Goal: Navigation & Orientation: Find specific page/section

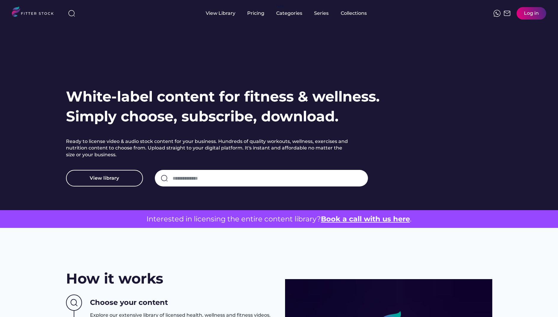
click at [38, 15] on img at bounding box center [35, 13] width 47 height 12
click at [217, 15] on div "View Library" at bounding box center [221, 13] width 30 height 7
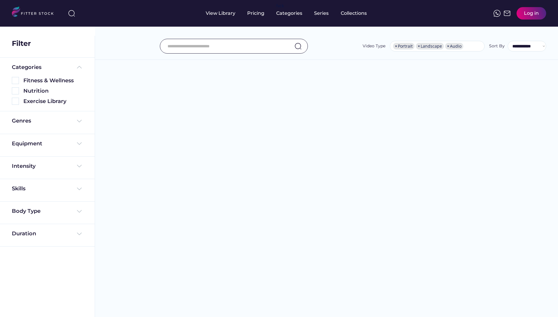
select select "**********"
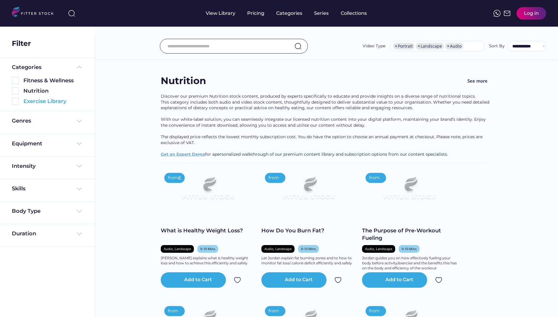
click at [27, 100] on div "Exercise Library" at bounding box center [53, 101] width 60 height 7
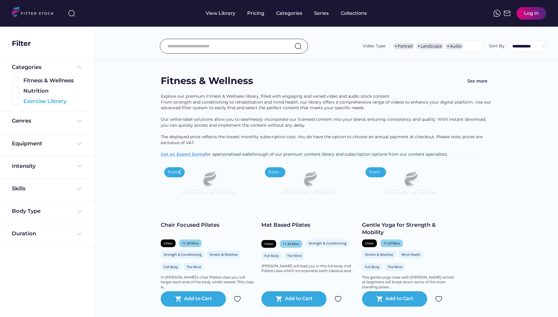
click at [24, 100] on div "Exercise Library" at bounding box center [53, 101] width 60 height 7
click at [13, 103] on img at bounding box center [15, 101] width 7 height 7
